Goal: Transaction & Acquisition: Purchase product/service

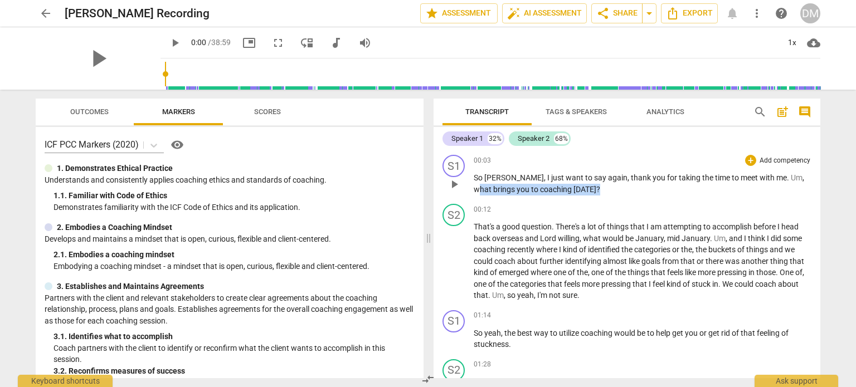
drag, startPoint x: 670, startPoint y: 196, endPoint x: 515, endPoint y: 194, distance: 154.9
click at [515, 194] on p "So [PERSON_NAME] , I just want to say again , thank you for taking the time to …" at bounding box center [643, 183] width 338 height 23
click at [671, 213] on div "00:12 + Add competency keyboard_arrow_right" at bounding box center [643, 209] width 338 height 11
click at [691, 195] on p "So [PERSON_NAME] , I just want to say again , thank you for taking the time to …" at bounding box center [643, 183] width 338 height 23
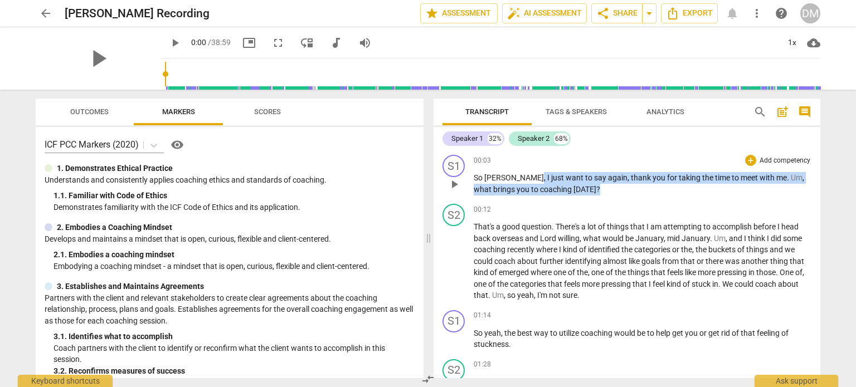
drag, startPoint x: 682, startPoint y: 197, endPoint x: 511, endPoint y: 184, distance: 171.0
click at [511, 184] on p "So [PERSON_NAME] , I just want to say again , thank you for taking the time to …" at bounding box center [643, 183] width 338 height 23
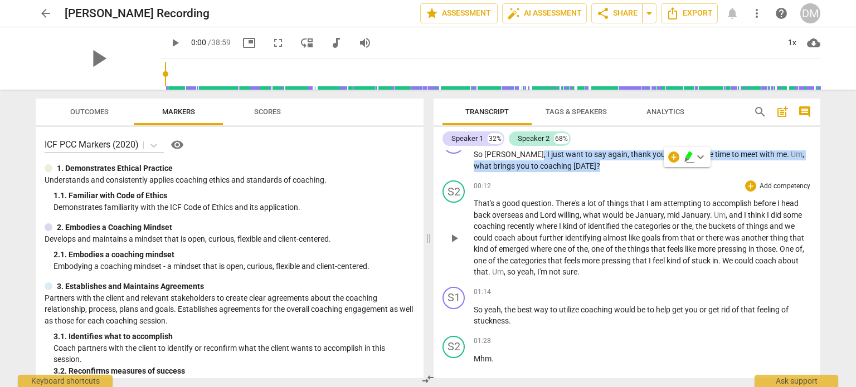
scroll to position [20, 0]
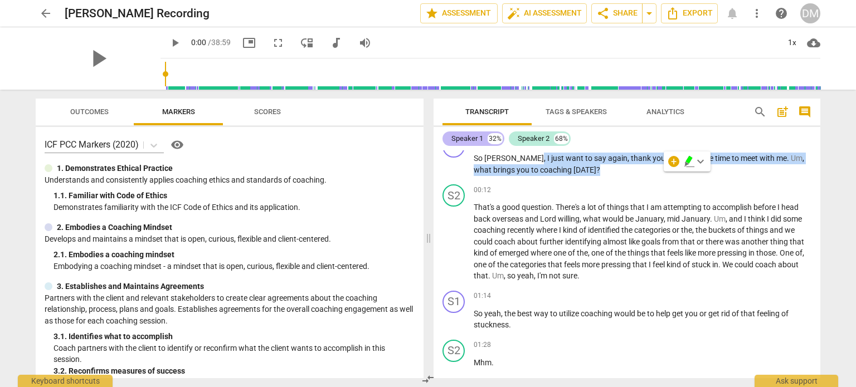
click at [470, 137] on div "Speaker 1" at bounding box center [467, 138] width 32 height 11
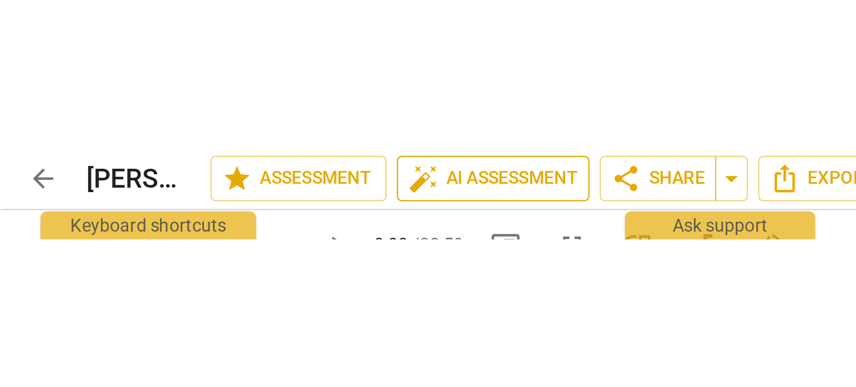
scroll to position [4452, 0]
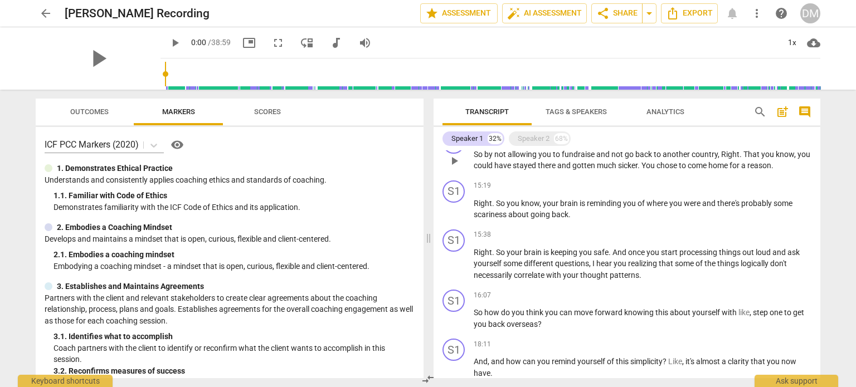
scroll to position [942, 0]
click at [531, 135] on div "Speaker 2" at bounding box center [534, 138] width 32 height 11
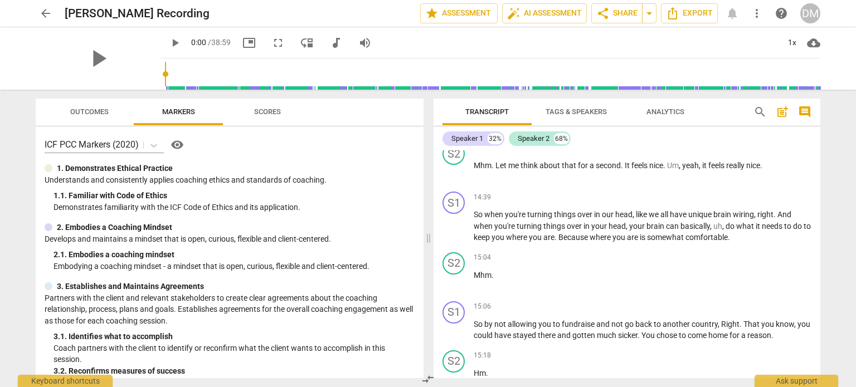
scroll to position [2249, 0]
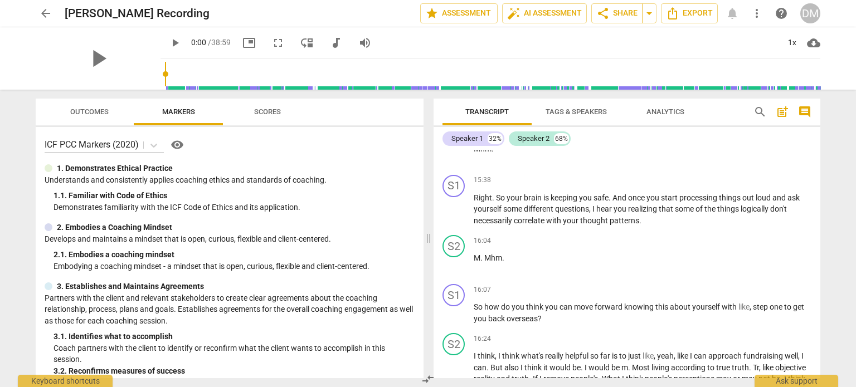
scroll to position [2569, 0]
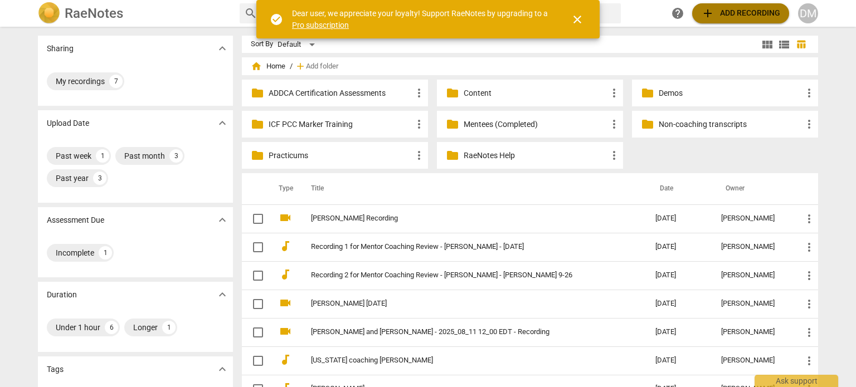
click at [714, 14] on span "add Add recording" at bounding box center [740, 13] width 79 height 13
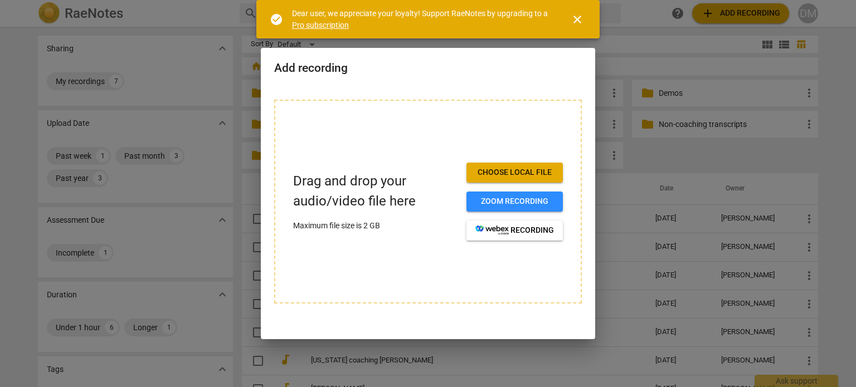
click at [519, 167] on span "Choose local file" at bounding box center [514, 172] width 79 height 11
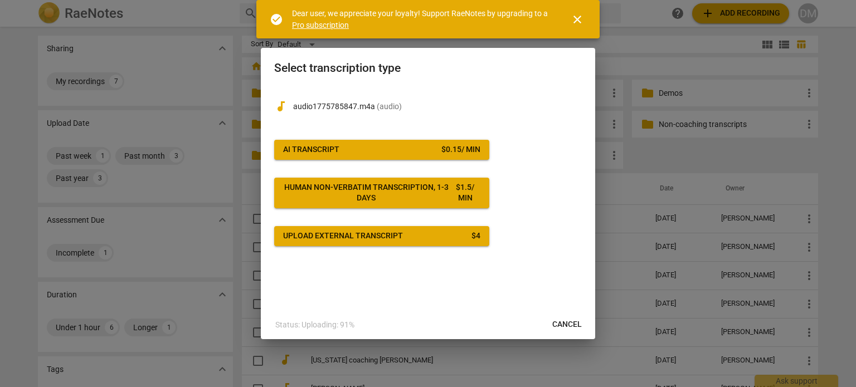
click at [372, 151] on span "AI Transcript $ 0.15 / min" at bounding box center [381, 149] width 197 height 11
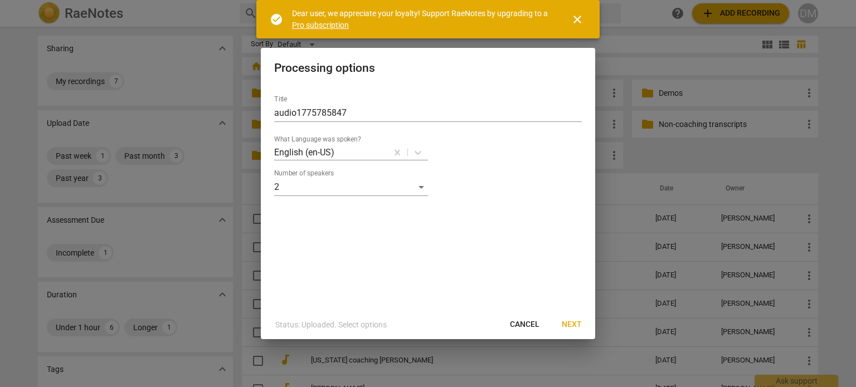
click at [571, 320] on span "Next" at bounding box center [572, 324] width 20 height 11
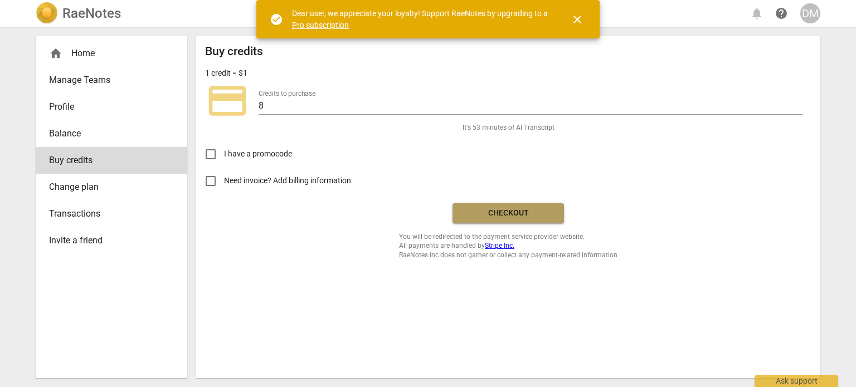
click at [526, 219] on span "Checkout" at bounding box center [508, 213] width 94 height 11
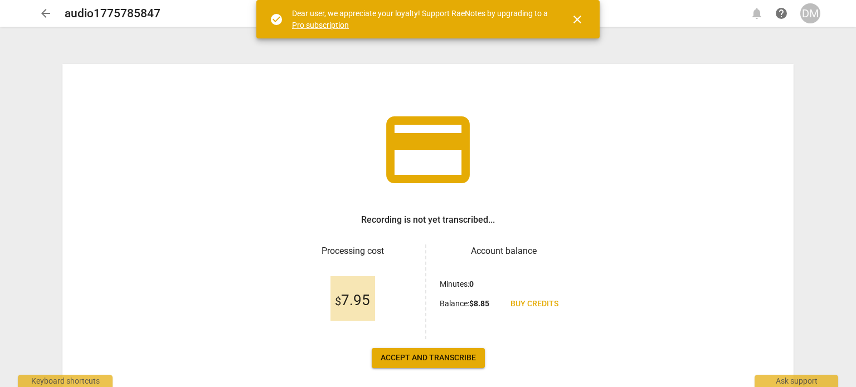
scroll to position [58, 0]
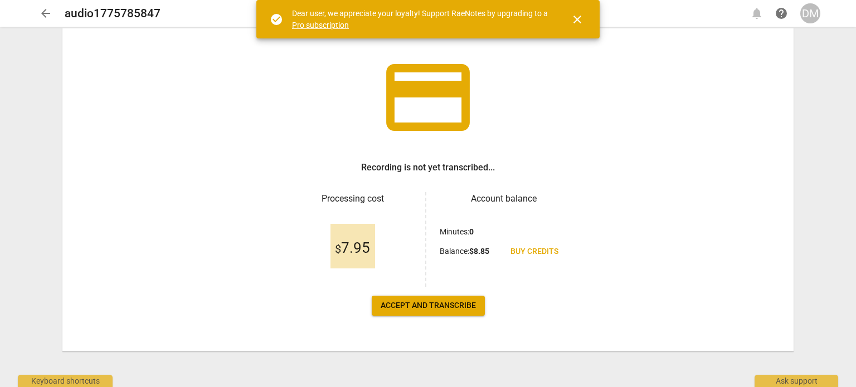
click at [437, 309] on span "Accept and transcribe" at bounding box center [428, 305] width 95 height 11
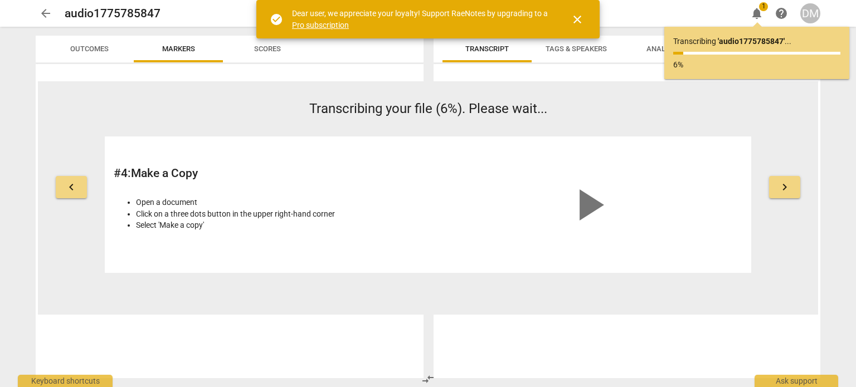
click at [506, 91] on div "keyboard_arrow_left Transcribing your file (6%). Please wait... # 4 : Make a Co…" at bounding box center [428, 198] width 780 height 234
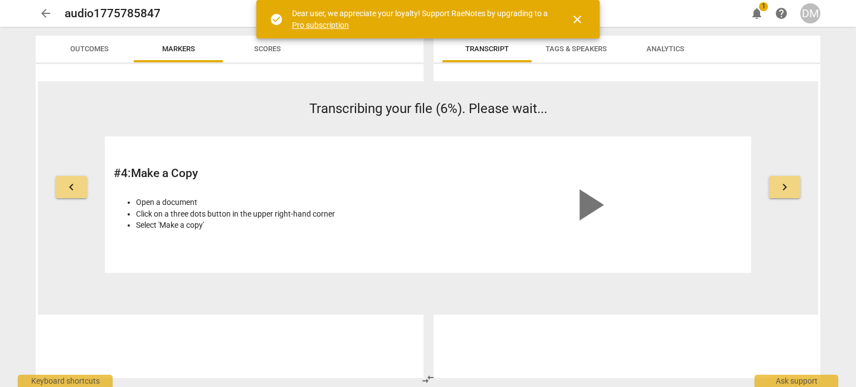
click at [579, 22] on span "close" at bounding box center [577, 19] width 13 height 13
